Goal: Task Accomplishment & Management: Manage account settings

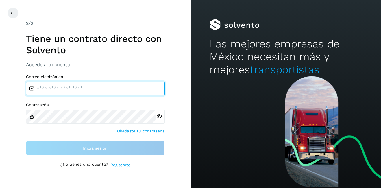
type input "**********"
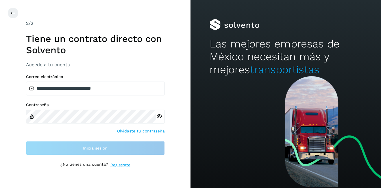
click at [19, 16] on div at bounding box center [198, 13] width 381 height 11
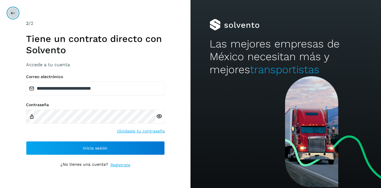
click at [12, 14] on icon at bounding box center [13, 13] width 5 height 5
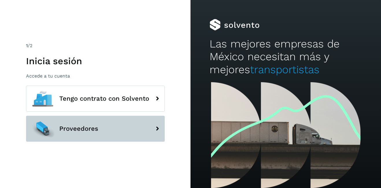
click at [78, 130] on span "Proveedores" at bounding box center [78, 128] width 39 height 7
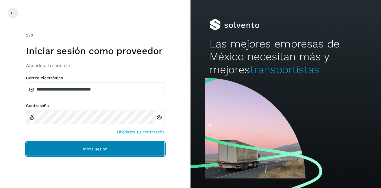
click at [109, 154] on button "Inicia sesión" at bounding box center [95, 149] width 139 height 14
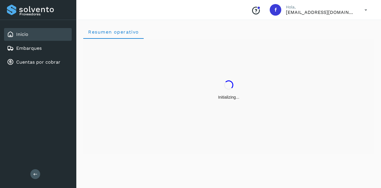
click at [75, 144] on div "Proveedores Inicio Embarques Cuentas por cobrar Salir" at bounding box center [38, 94] width 76 height 188
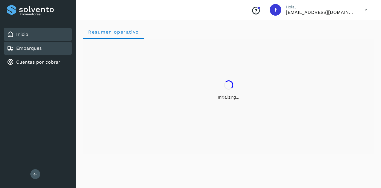
click at [33, 48] on link "Embarques" at bounding box center [28, 47] width 25 height 5
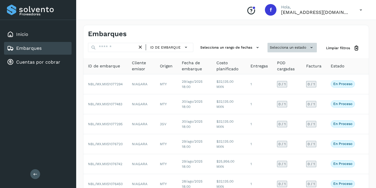
click at [280, 43] on button "Selecciona un estado" at bounding box center [292, 48] width 49 height 10
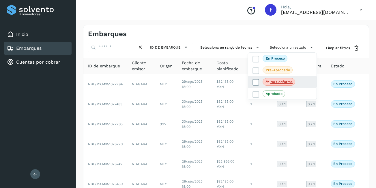
click at [270, 80] on span "No conforme" at bounding box center [279, 82] width 33 height 8
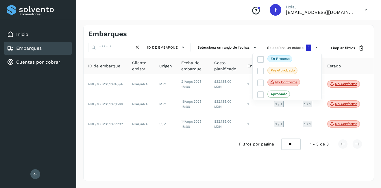
click at [196, 101] on div at bounding box center [190, 94] width 381 height 188
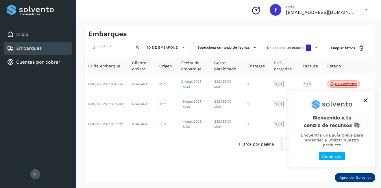
click at [365, 98] on button "close," at bounding box center [365, 100] width 9 height 9
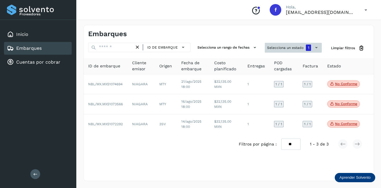
click at [305, 49] on button "Selecciona un estado 1" at bounding box center [293, 48] width 57 height 10
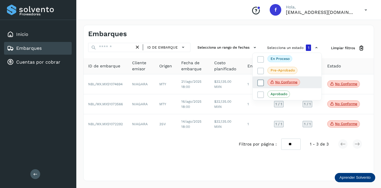
click at [289, 82] on p "No conforme" at bounding box center [286, 82] width 22 height 4
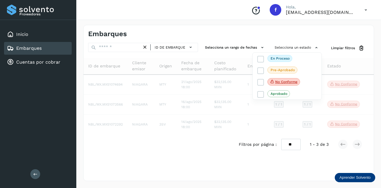
click at [105, 48] on div at bounding box center [190, 94] width 381 height 188
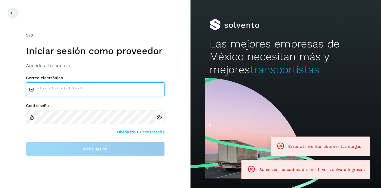
type input "**********"
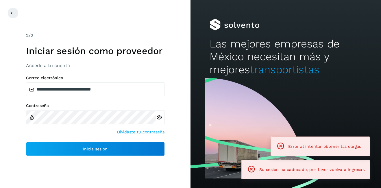
click at [3, 18] on div "**********" at bounding box center [95, 94] width 190 height 188
click at [12, 15] on button at bounding box center [13, 13] width 11 height 11
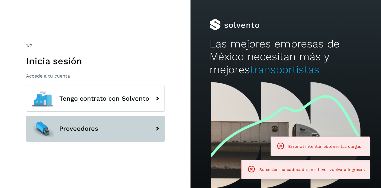
click at [89, 131] on span "Proveedores" at bounding box center [78, 128] width 39 height 7
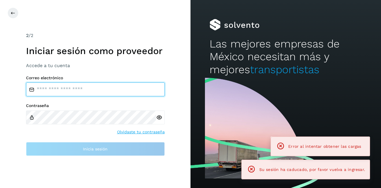
type input "**********"
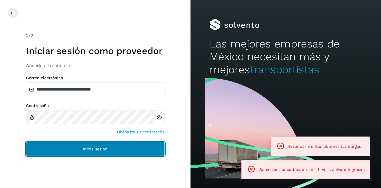
click at [84, 146] on button "Inicia sesión" at bounding box center [95, 149] width 139 height 14
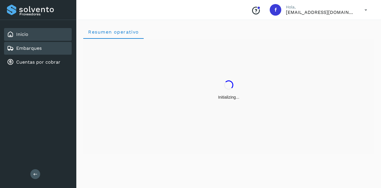
click at [34, 47] on link "Embarques" at bounding box center [28, 47] width 25 height 5
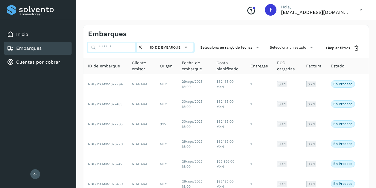
click at [111, 50] on input "text" at bounding box center [112, 47] width 49 height 9
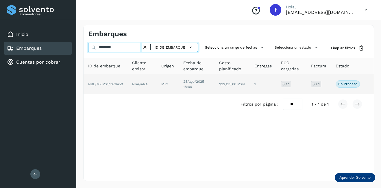
type input "********"
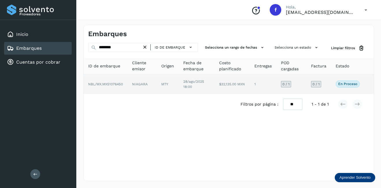
click at [120, 90] on td "NBL/MX.MX51076450" at bounding box center [105, 84] width 44 height 20
click at [119, 86] on td "NBL/MX.MX51076450" at bounding box center [105, 84] width 44 height 20
click at [116, 82] on span "NBL/MX.MX51076450" at bounding box center [105, 84] width 35 height 4
click at [189, 84] on td "28/ago/2025 18:00" at bounding box center [197, 84] width 36 height 20
click at [240, 85] on td "$32,135.00 MXN" at bounding box center [231, 84] width 35 height 20
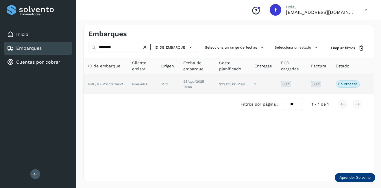
click at [129, 75] on td "NIAGARA" at bounding box center [141, 84] width 29 height 20
click at [133, 80] on td "NIAGARA" at bounding box center [141, 84] width 29 height 20
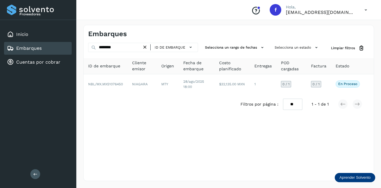
click at [64, 47] on div "Embarques" at bounding box center [38, 48] width 68 height 13
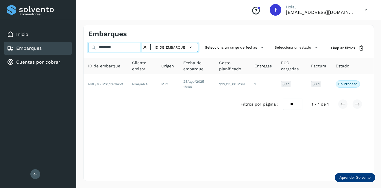
click at [122, 49] on input "********" at bounding box center [115, 47] width 54 height 9
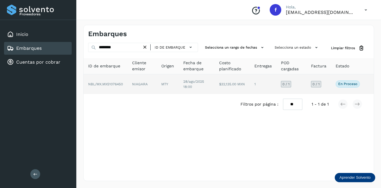
click at [136, 83] on td "NIAGARA" at bounding box center [141, 84] width 29 height 20
click at [347, 85] on p "En proceso" at bounding box center [347, 84] width 19 height 4
click at [241, 83] on td "$32,135.00 MXN" at bounding box center [231, 84] width 35 height 20
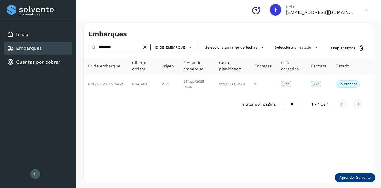
click at [146, 46] on icon at bounding box center [145, 47] width 6 height 6
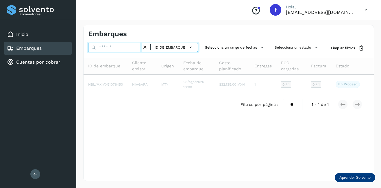
click at [122, 47] on input "text" at bounding box center [115, 47] width 54 height 9
type input "********"
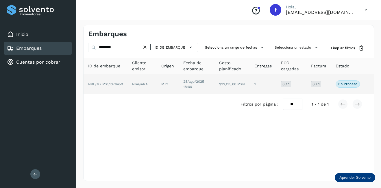
click at [100, 81] on td "NBL/MX.MX51076450" at bounding box center [105, 84] width 44 height 20
click at [150, 84] on td "NIAGARA" at bounding box center [141, 84] width 29 height 20
click at [177, 88] on td "MTY" at bounding box center [168, 84] width 22 height 20
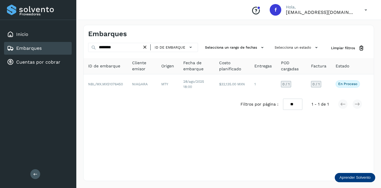
click at [52, 46] on div "Embarques" at bounding box center [38, 48] width 68 height 13
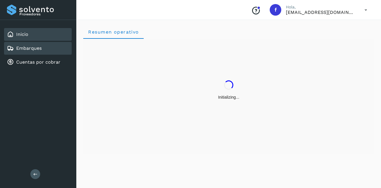
click at [41, 49] on link "Embarques" at bounding box center [28, 47] width 25 height 5
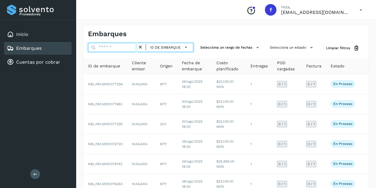
click at [103, 51] on input "text" at bounding box center [112, 47] width 49 height 9
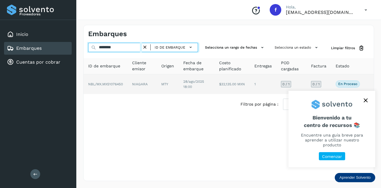
type input "********"
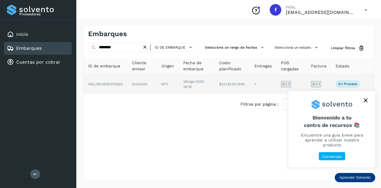
click at [131, 83] on td "NIAGARA" at bounding box center [141, 84] width 29 height 20
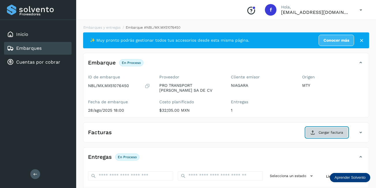
click at [328, 130] on span "Cargar factura" at bounding box center [331, 132] width 25 height 5
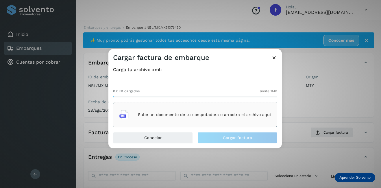
click at [159, 114] on p "Sube un documento de tu computadora o arrastra el archivo aquí" at bounding box center [204, 114] width 133 height 5
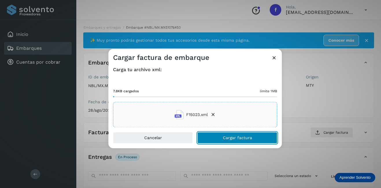
click at [243, 137] on span "Cargar factura" at bounding box center [237, 138] width 29 height 4
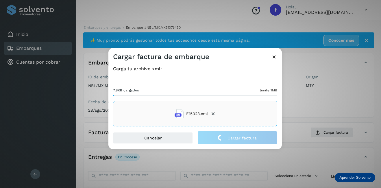
click at [323, 102] on div "Cargar factura de embarque Carga tu archivo xml: 7.8KB cargados límite 1MB F150…" at bounding box center [190, 94] width 381 height 188
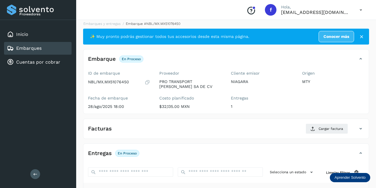
scroll to position [90, 0]
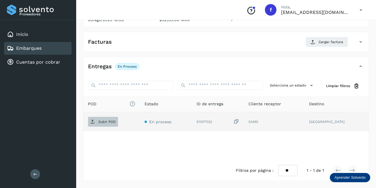
click at [109, 123] on main "Proveedores Inicio Embarques Cuentas por cobrar Salir Conoce nuestros beneficio…" at bounding box center [188, 49] width 376 height 278
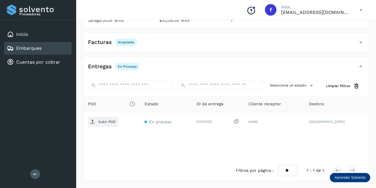
scroll to position [90, 0]
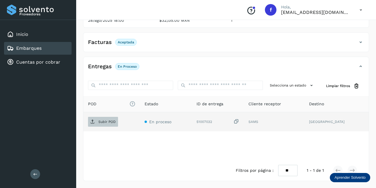
click at [102, 118] on span "Subir POD" at bounding box center [103, 121] width 30 height 9
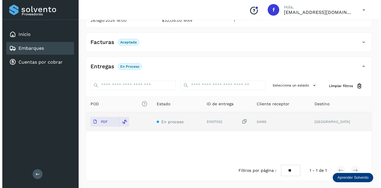
scroll to position [0, 0]
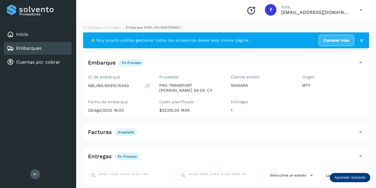
drag, startPoint x: 44, startPoint y: 48, endPoint x: 39, endPoint y: 46, distance: 5.7
click at [44, 48] on div "Embarques" at bounding box center [38, 48] width 68 height 13
